Goal: Navigation & Orientation: Find specific page/section

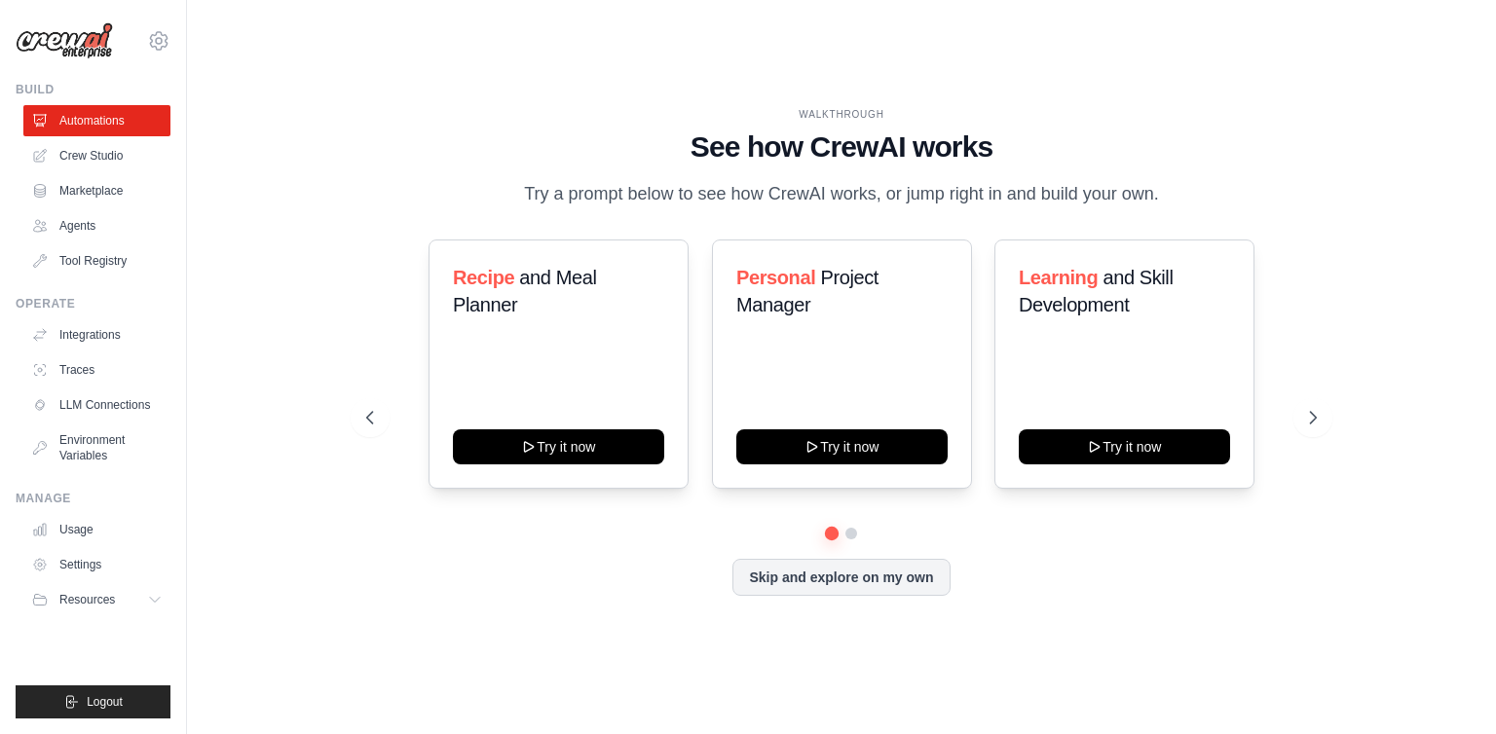
click at [131, 231] on link "Agents" at bounding box center [96, 225] width 147 height 31
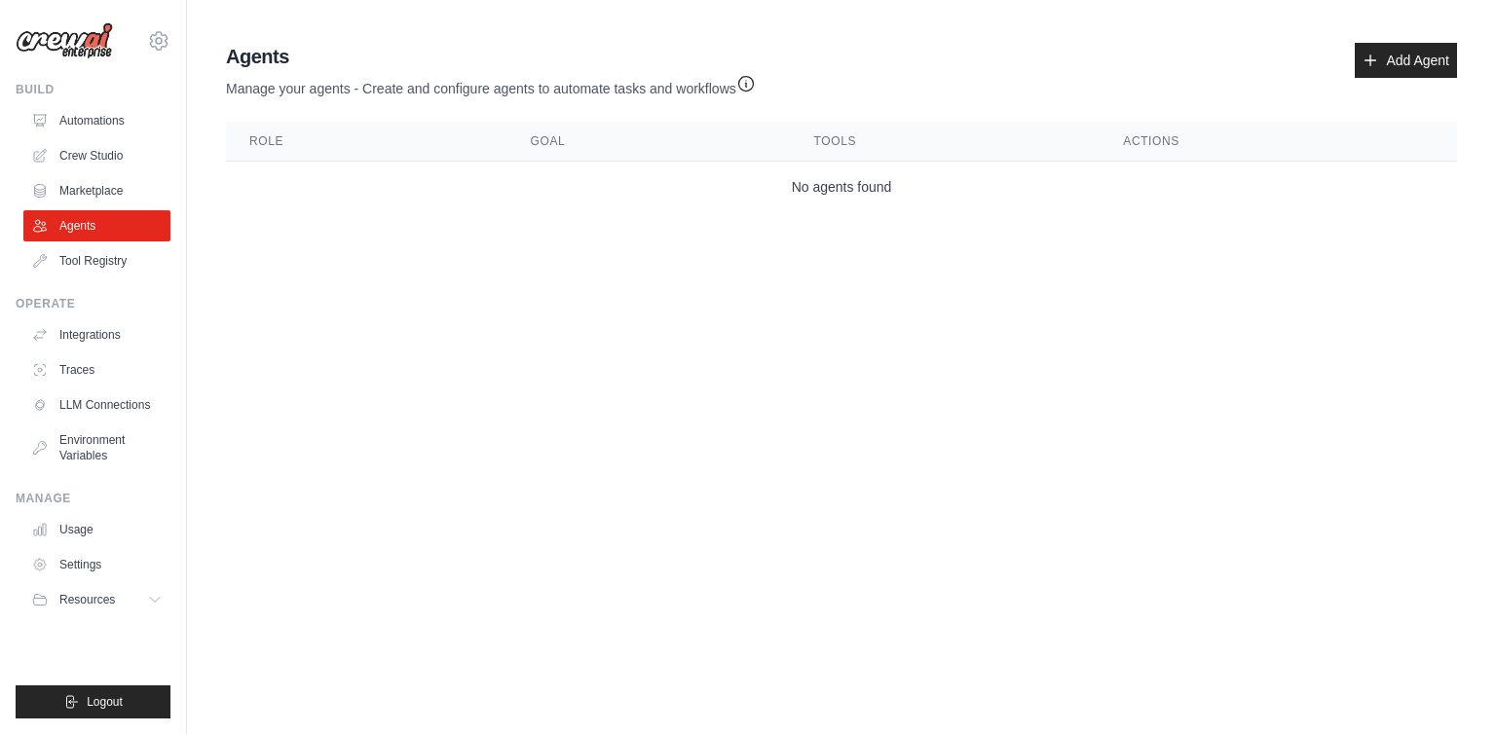
click at [104, 186] on link "Marketplace" at bounding box center [96, 190] width 147 height 31
click at [109, 163] on link "Crew Studio" at bounding box center [96, 155] width 147 height 31
